Goal: Find specific page/section: Find specific page/section

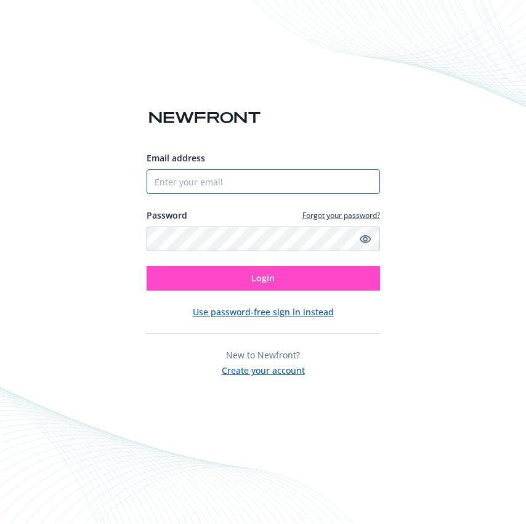
type input "[EMAIL_ADDRESS][DOMAIN_NAME]"
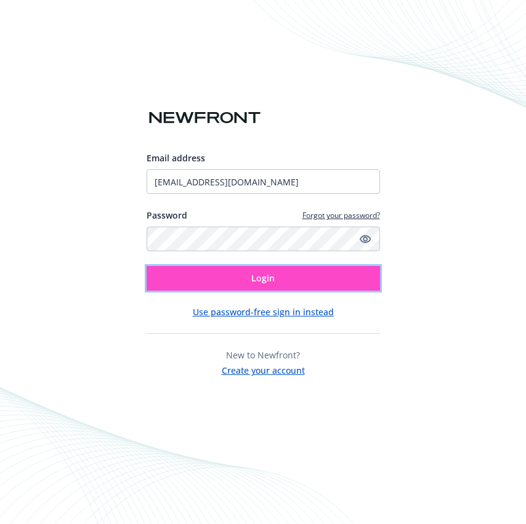
click at [266, 279] on span "Login" at bounding box center [262, 278] width 23 height 12
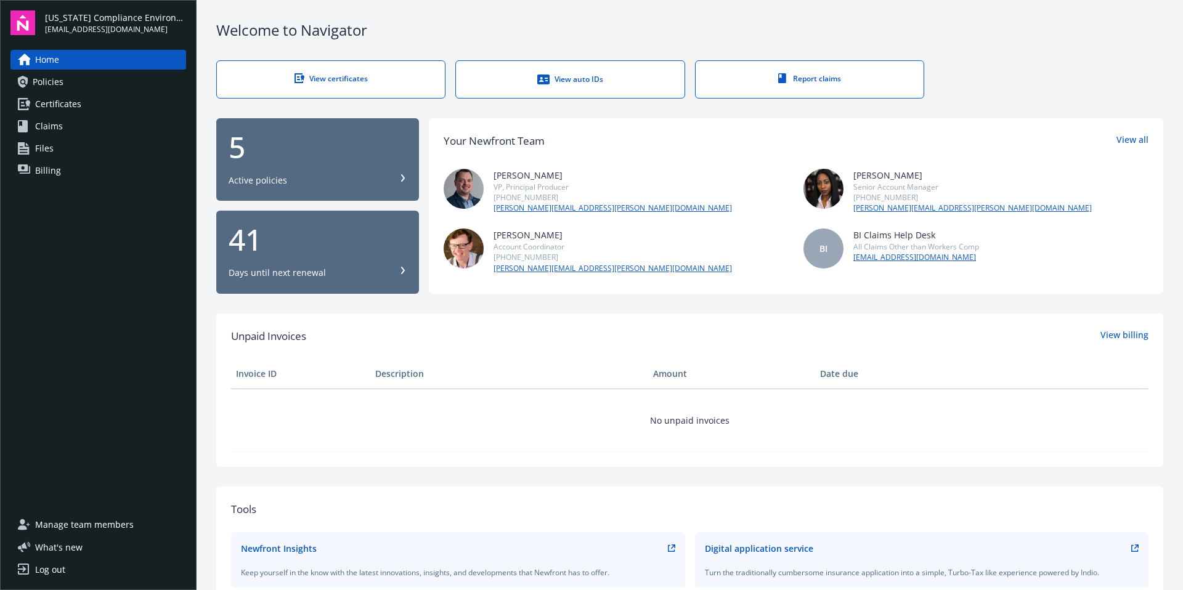
click at [71, 108] on span "Certificates" at bounding box center [58, 104] width 46 height 20
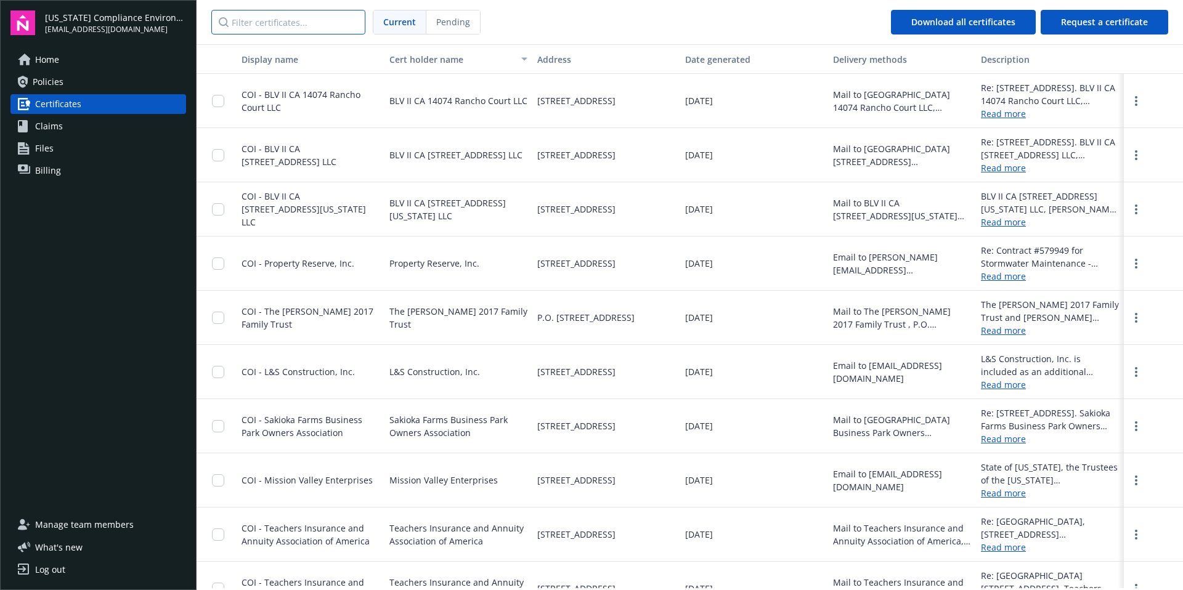
click at [255, 25] on input "Filter certificates..." at bounding box center [288, 22] width 154 height 25
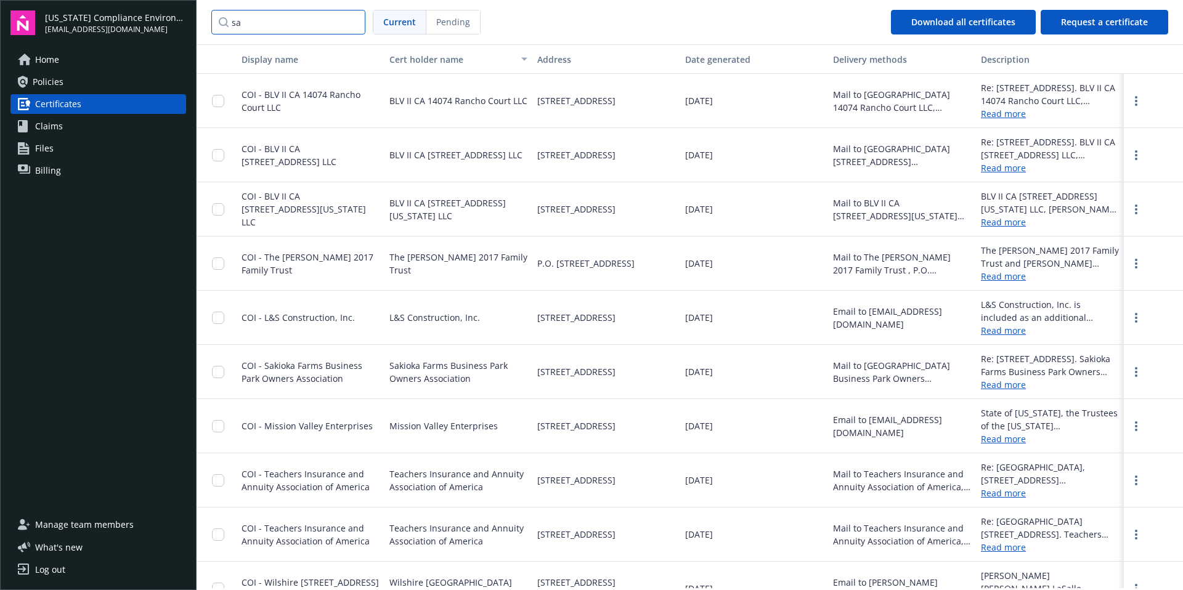
type input "s"
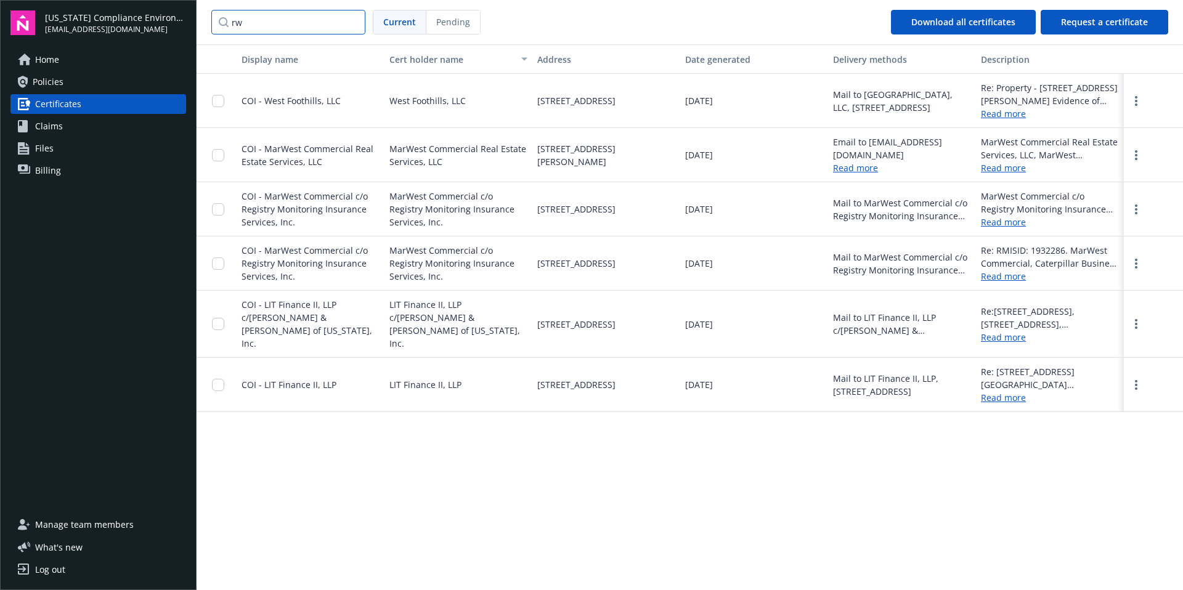
type input "r"
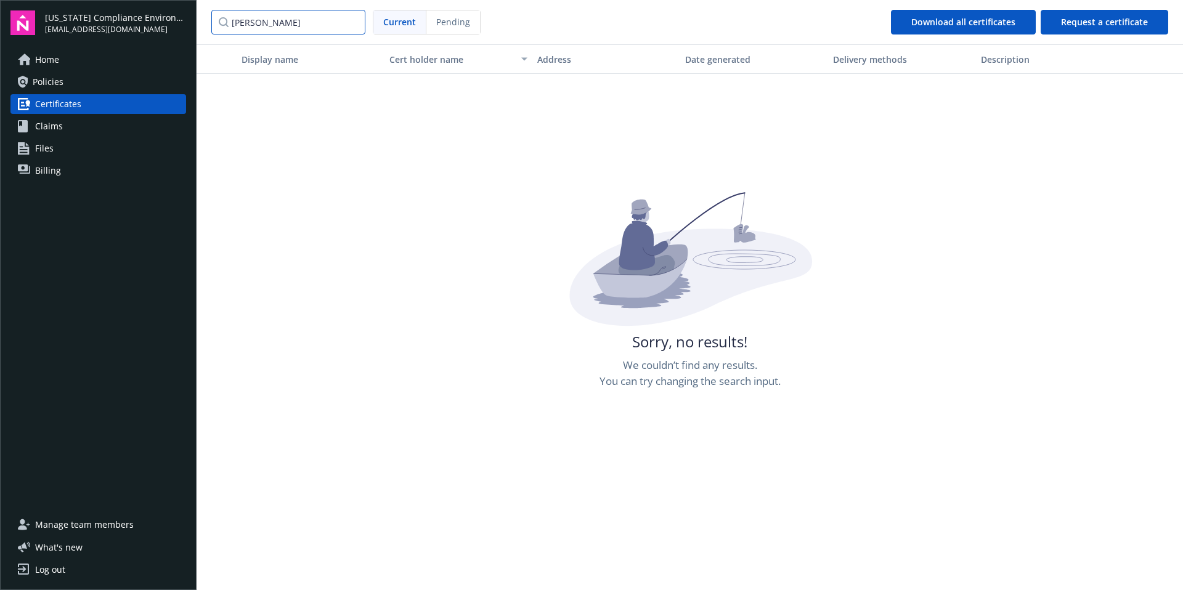
drag, startPoint x: 275, startPoint y: 27, endPoint x: 134, endPoint y: 23, distance: 141.7
click at [88, 23] on div "[US_STATE] Compliance Environmental, LLC [EMAIL_ADDRESS][DOMAIN_NAME] Home Poli…" at bounding box center [591, 295] width 1183 height 590
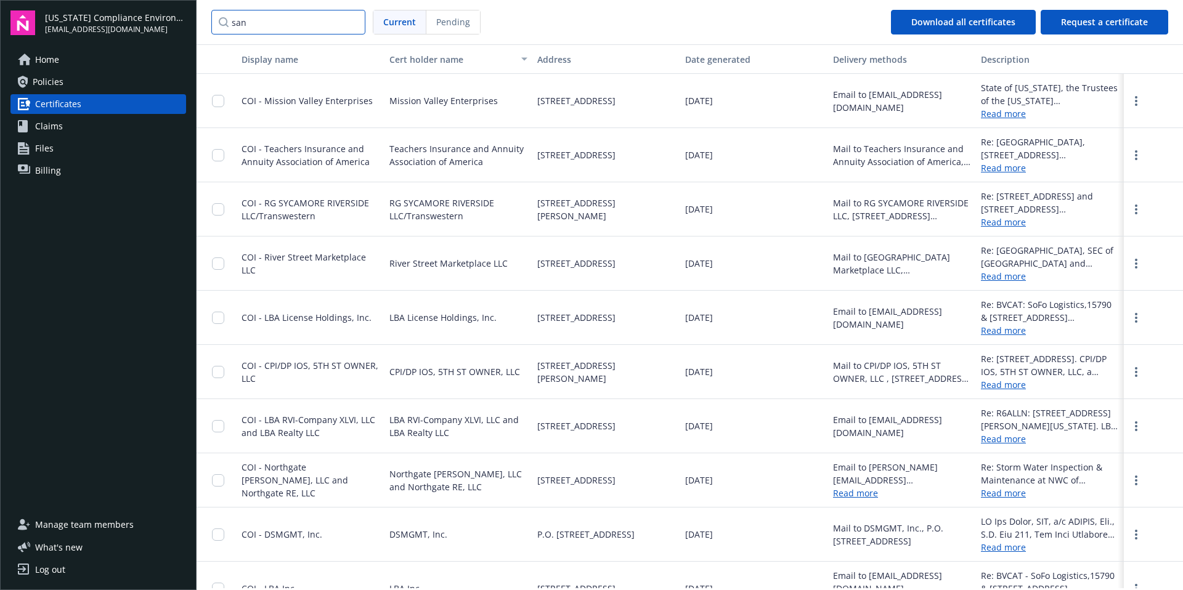
type input "san"
